Goal: Information Seeking & Learning: Learn about a topic

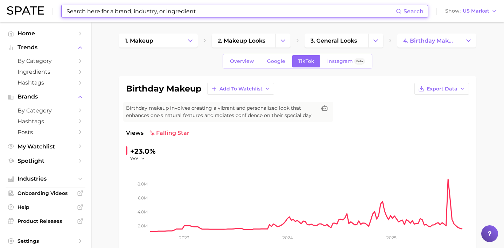
click at [153, 12] on input at bounding box center [231, 11] width 330 height 12
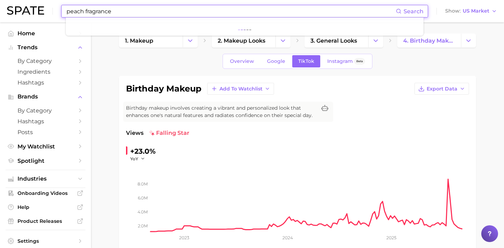
type input "peach fragrance"
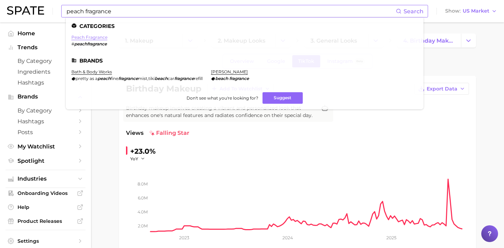
click at [81, 38] on link "peach fragrance" at bounding box center [89, 37] width 36 height 5
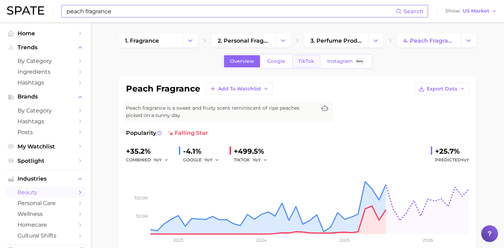
click at [302, 62] on span "TikTok" at bounding box center [306, 61] width 16 height 6
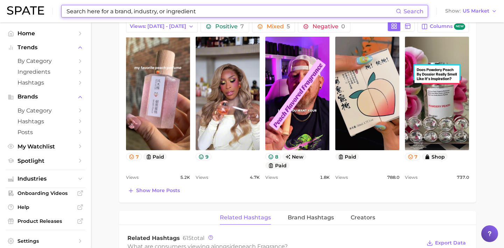
scroll to position [354, 0]
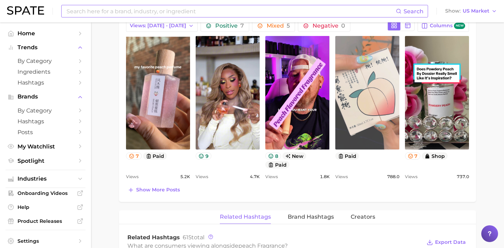
click at [373, 102] on link "view post on TikTok" at bounding box center [367, 93] width 64 height 114
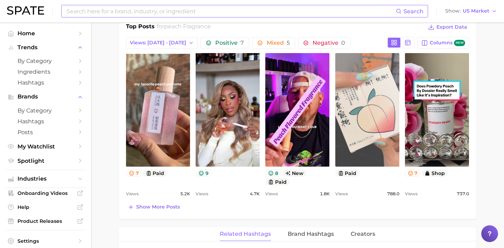
scroll to position [337, 0]
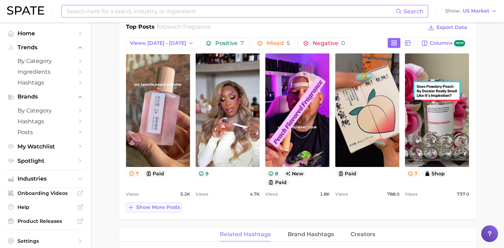
click at [167, 209] on span "Show more posts" at bounding box center [158, 208] width 44 height 6
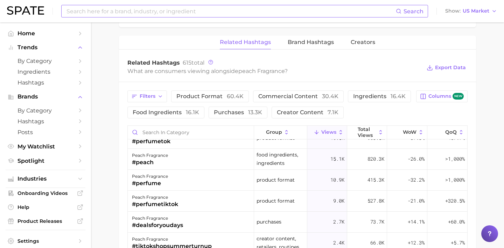
scroll to position [41, 0]
